Goal: Check status

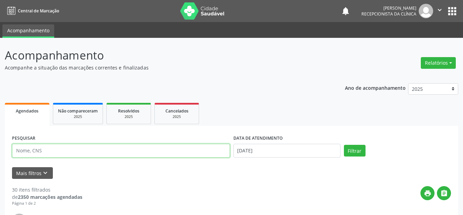
click at [36, 151] on input "text" at bounding box center [121, 151] width 218 height 14
paste input "[PERSON_NAME]"
type input "[PERSON_NAME]"
click at [344, 145] on button "Filtrar" at bounding box center [355, 151] width 22 height 12
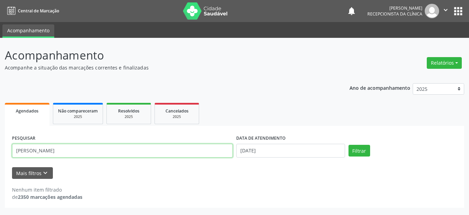
click at [105, 149] on input "[PERSON_NAME]" at bounding box center [122, 151] width 221 height 14
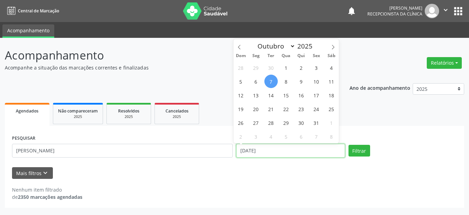
click at [259, 151] on input "[DATE]" at bounding box center [290, 151] width 109 height 14
click at [284, 78] on span "8" at bounding box center [286, 81] width 13 height 13
type input "08/10/2025"
click at [284, 78] on span "8" at bounding box center [286, 81] width 13 height 13
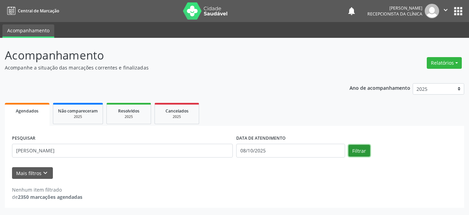
click at [361, 148] on button "Filtrar" at bounding box center [360, 151] width 22 height 12
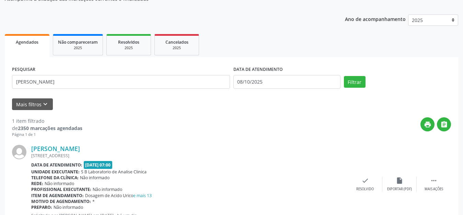
scroll to position [96, 0]
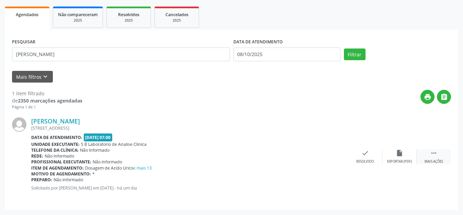
click at [431, 155] on icon "" at bounding box center [434, 153] width 8 height 8
click at [332, 152] on icon "print" at bounding box center [331, 153] width 8 height 8
